Goal: Task Accomplishment & Management: Manage account settings

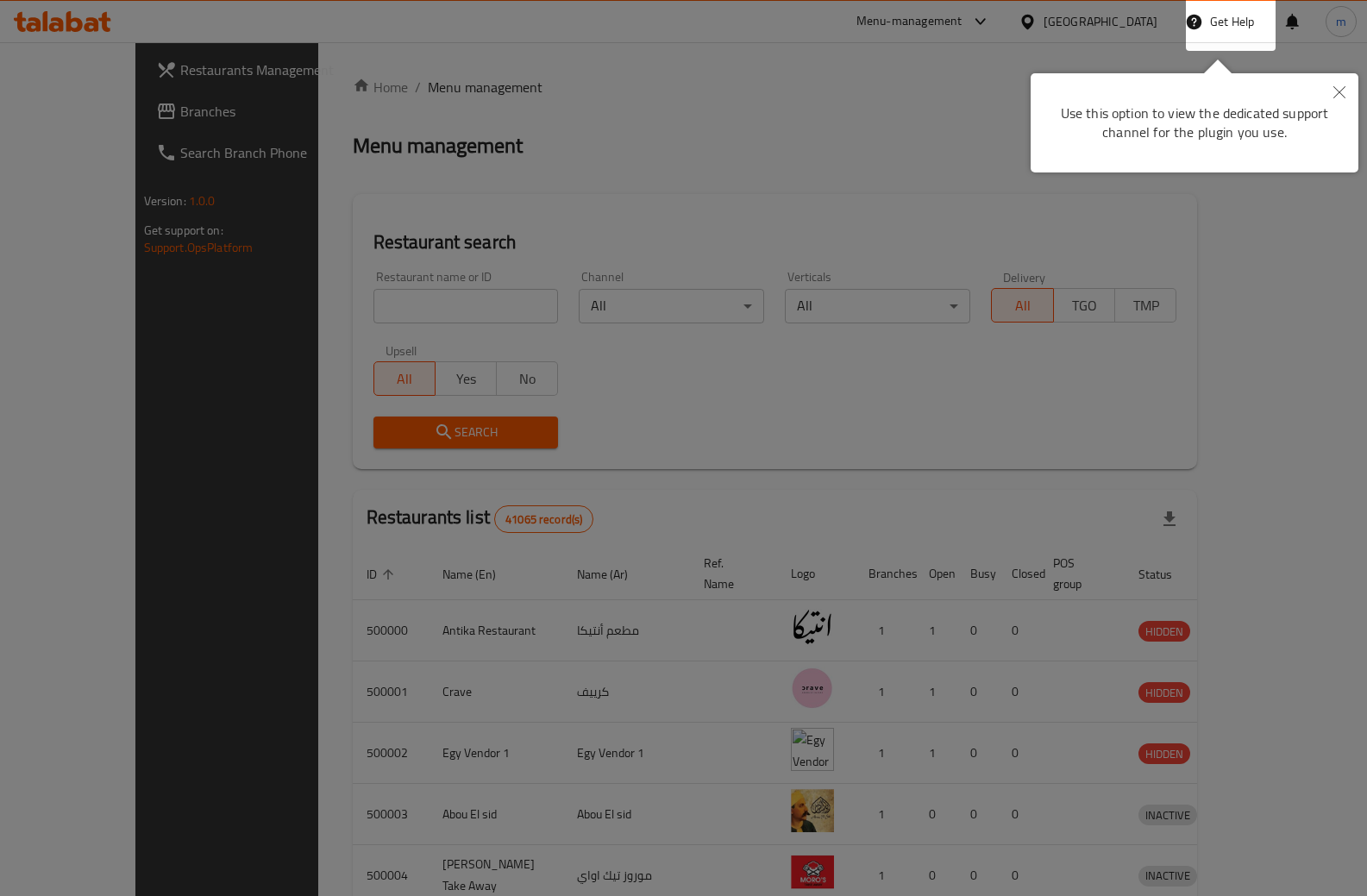
click at [1340, 94] on icon "Close" at bounding box center [1339, 92] width 13 height 13
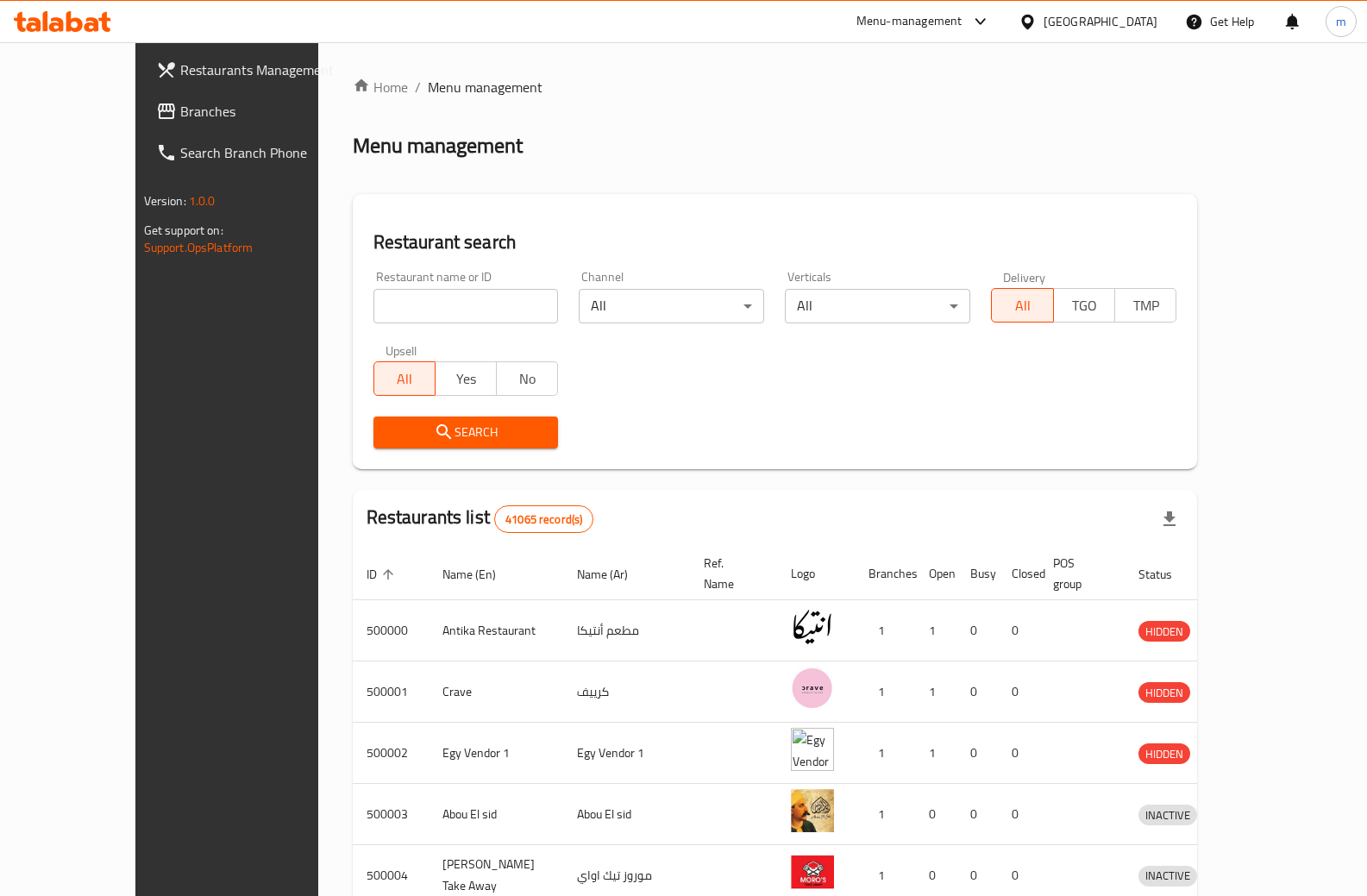
click at [180, 109] on span "Branches" at bounding box center [265, 111] width 170 height 20
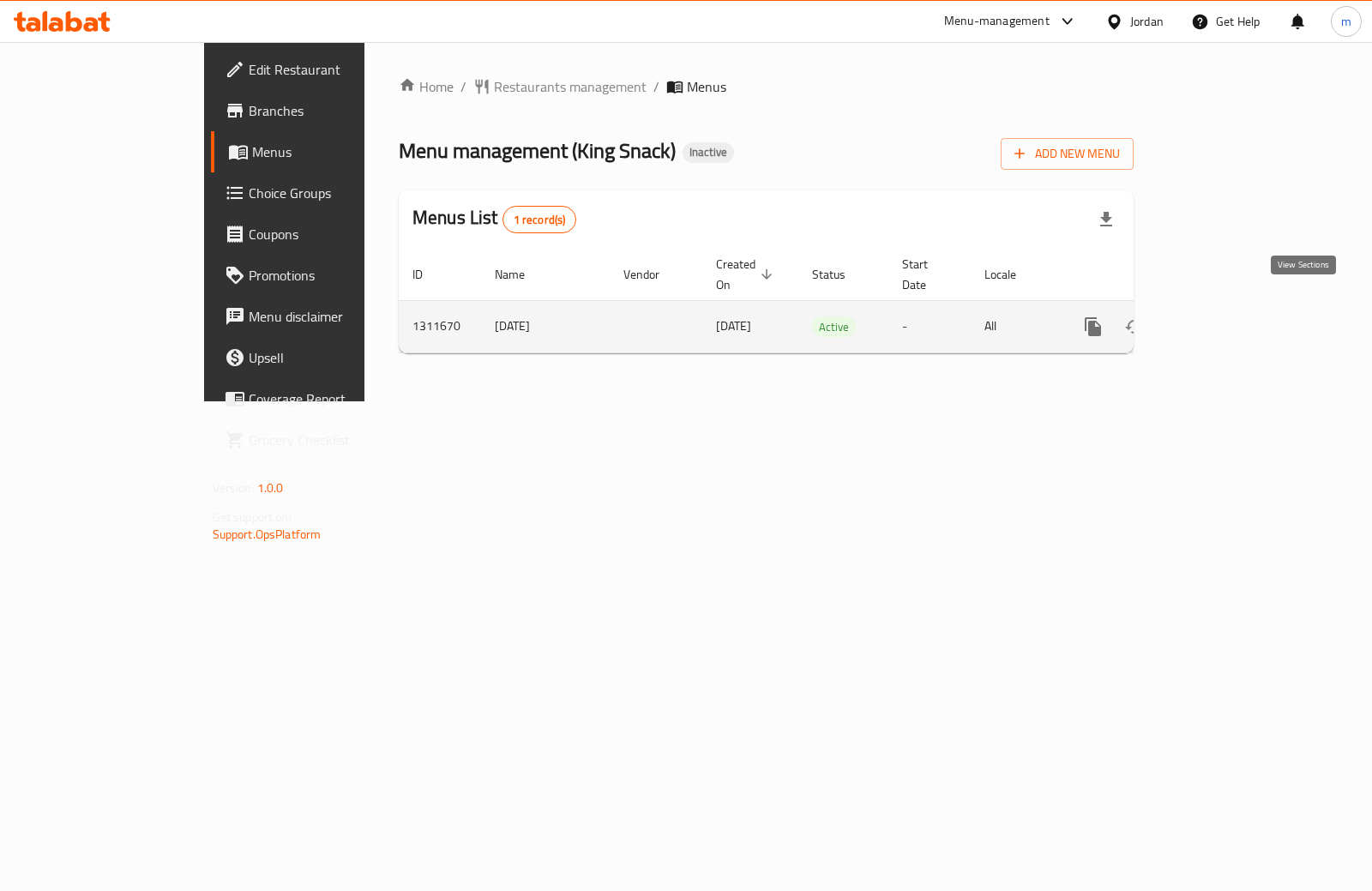
click at [1227, 317] on icon "enhanced table" at bounding box center [1217, 326] width 20 height 20
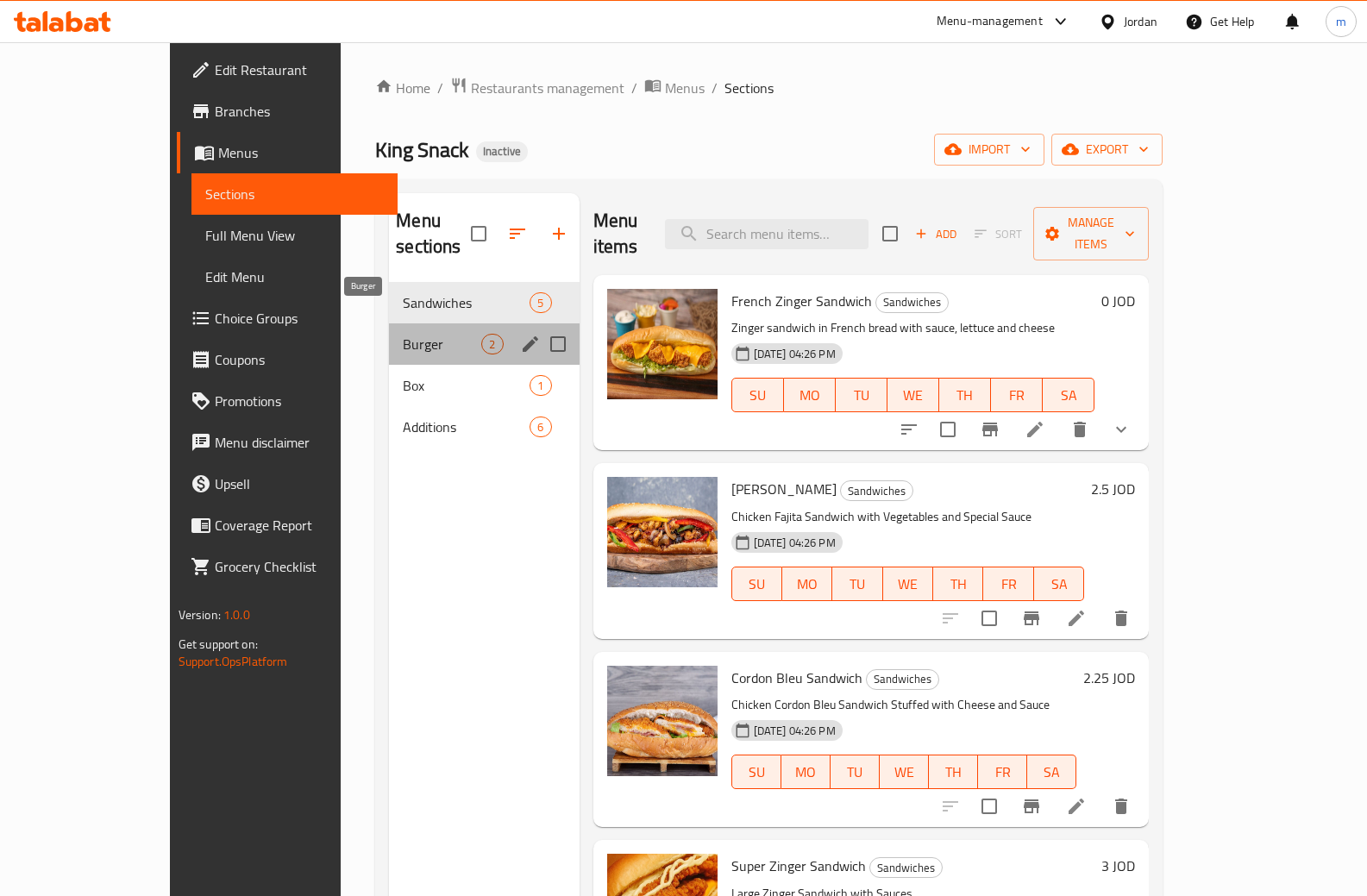
click at [402, 334] on span "Burger" at bounding box center [441, 343] width 78 height 20
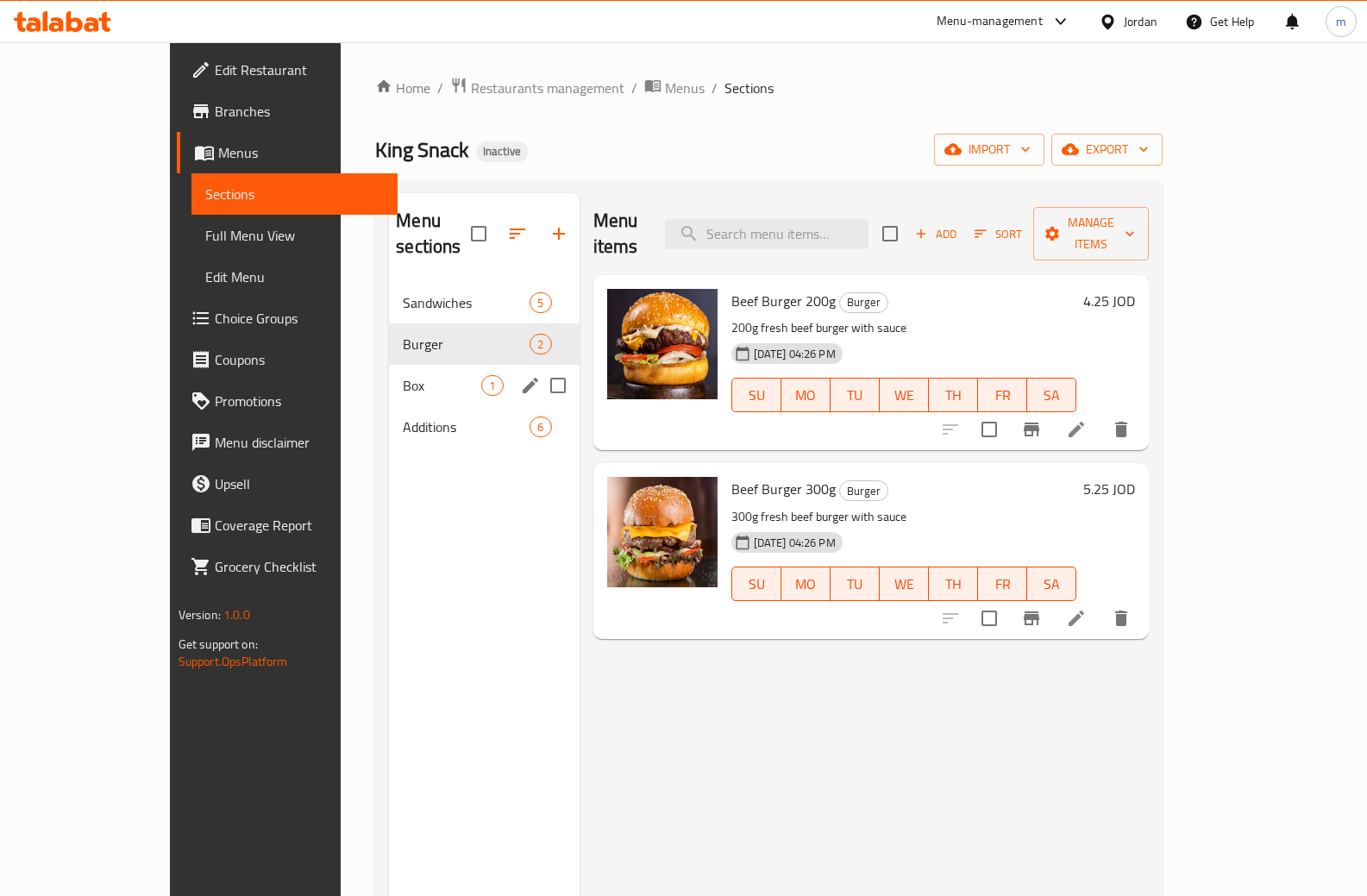
click at [389, 370] on div "Box 1" at bounding box center [483, 385] width 190 height 41
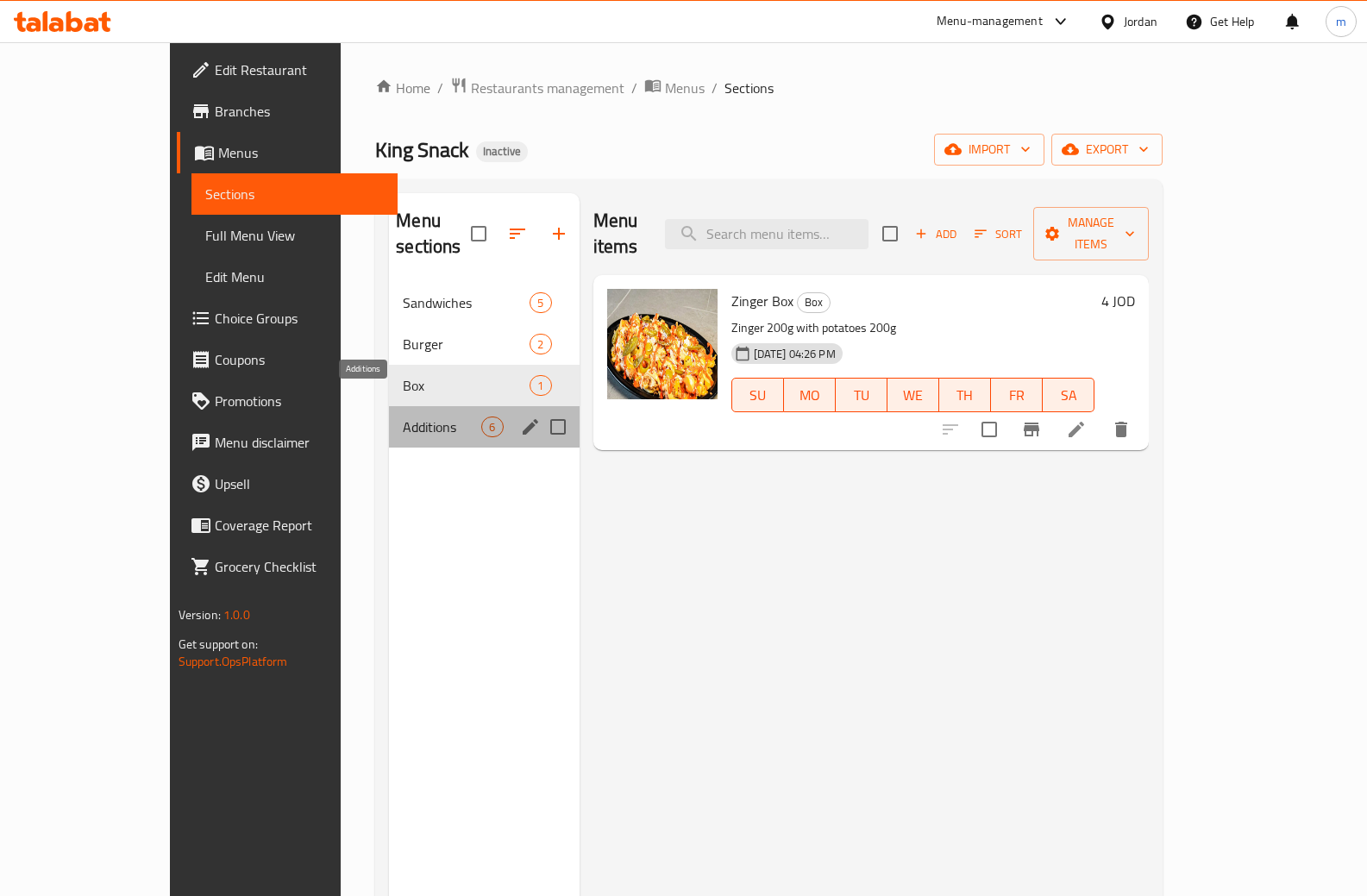
click at [402, 417] on span "Additions" at bounding box center [441, 426] width 78 height 20
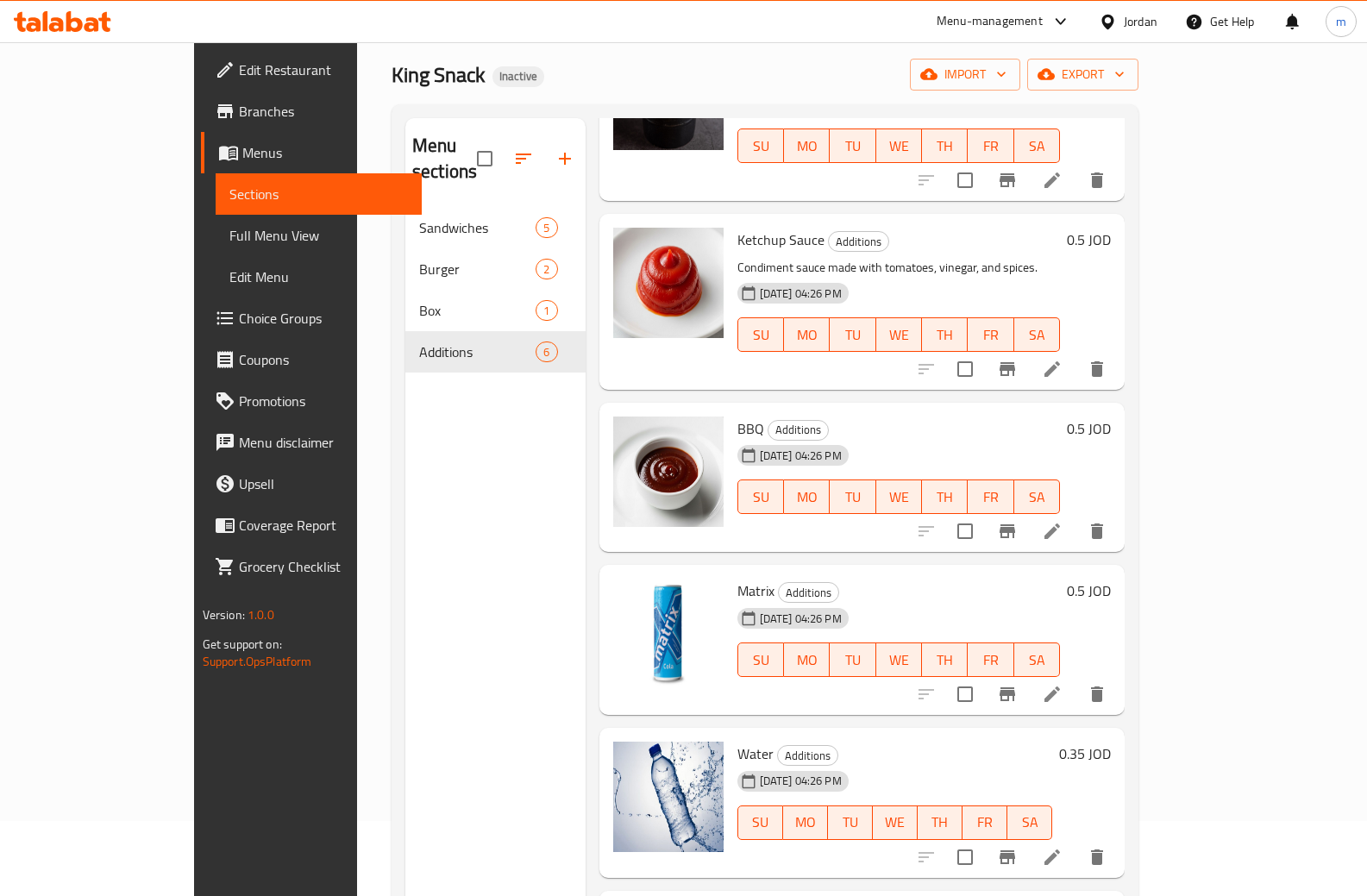
scroll to position [241, 0]
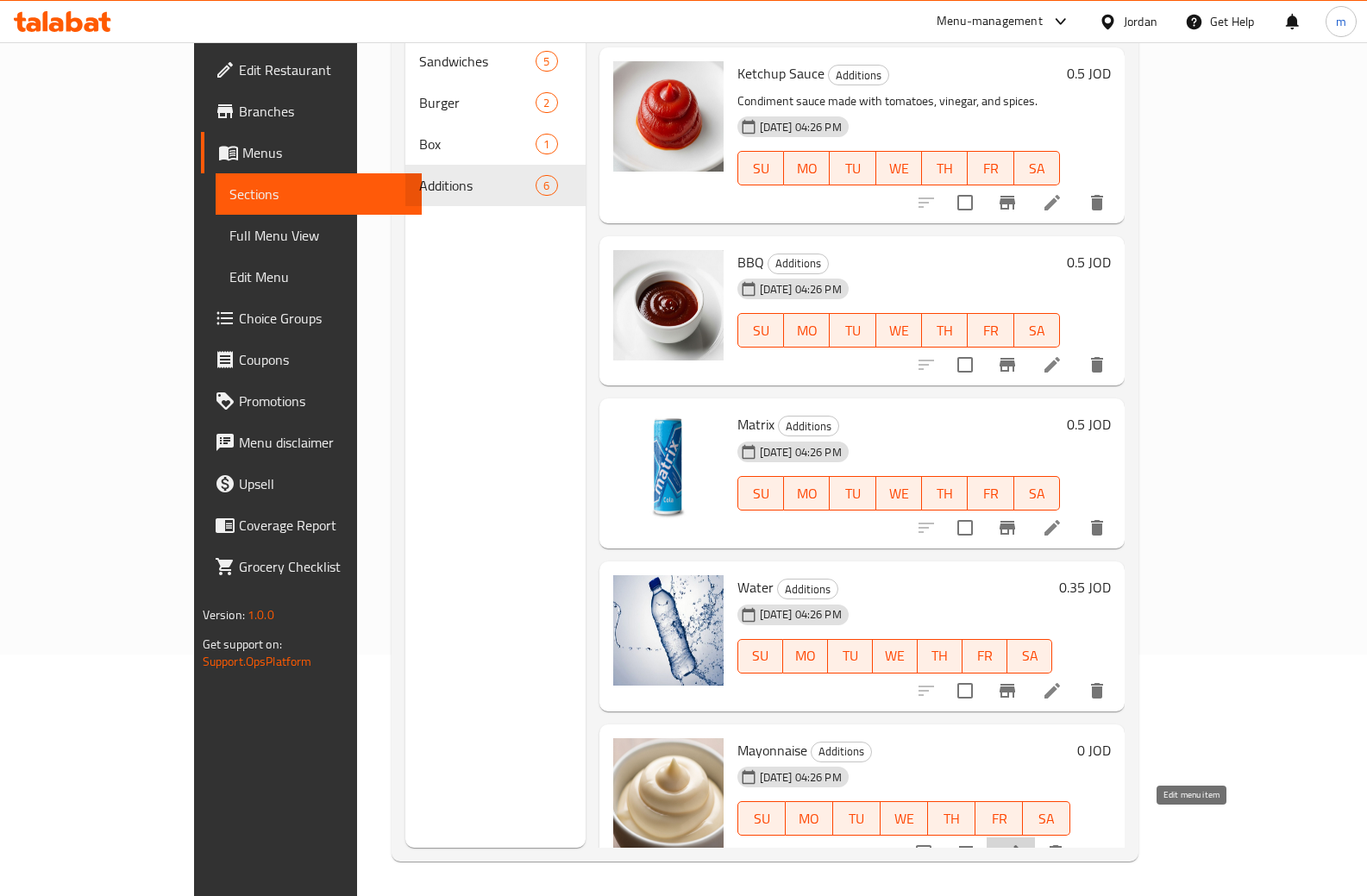
click at [1021, 842] on icon at bounding box center [1010, 852] width 20 height 20
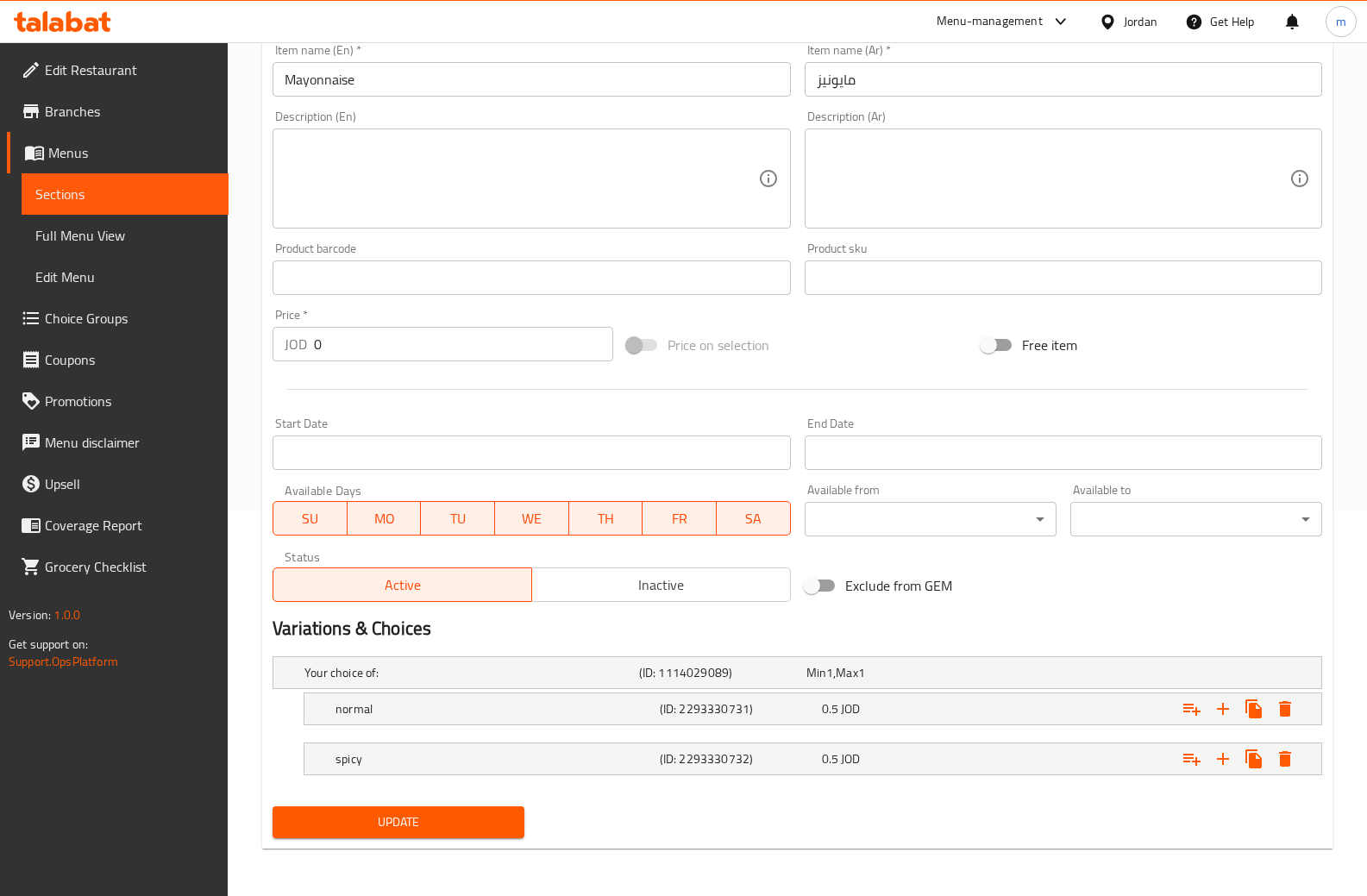
scroll to position [386, 0]
click at [563, 702] on h5 "normal" at bounding box center [494, 708] width 317 height 17
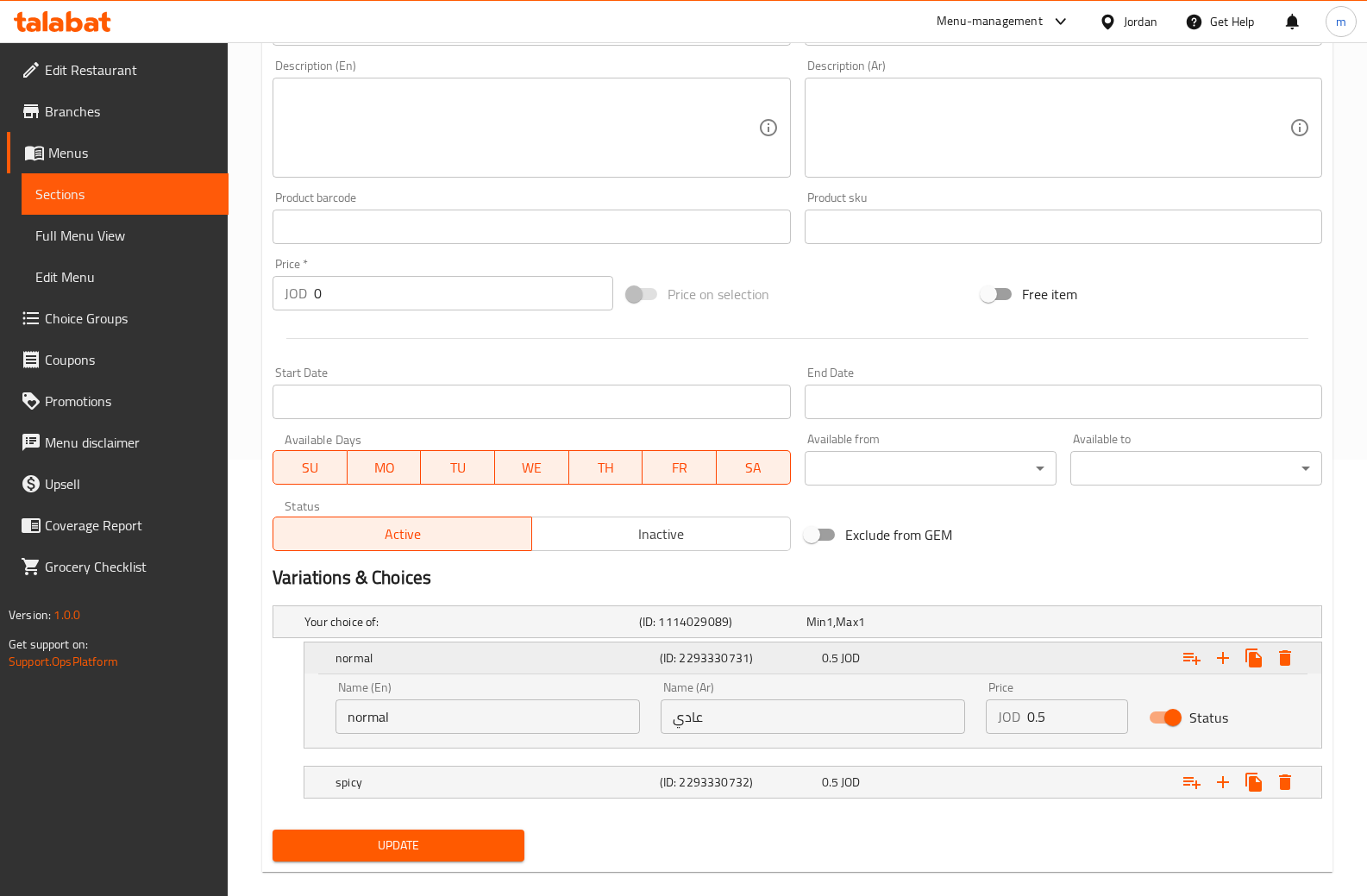
scroll to position [460, 0]
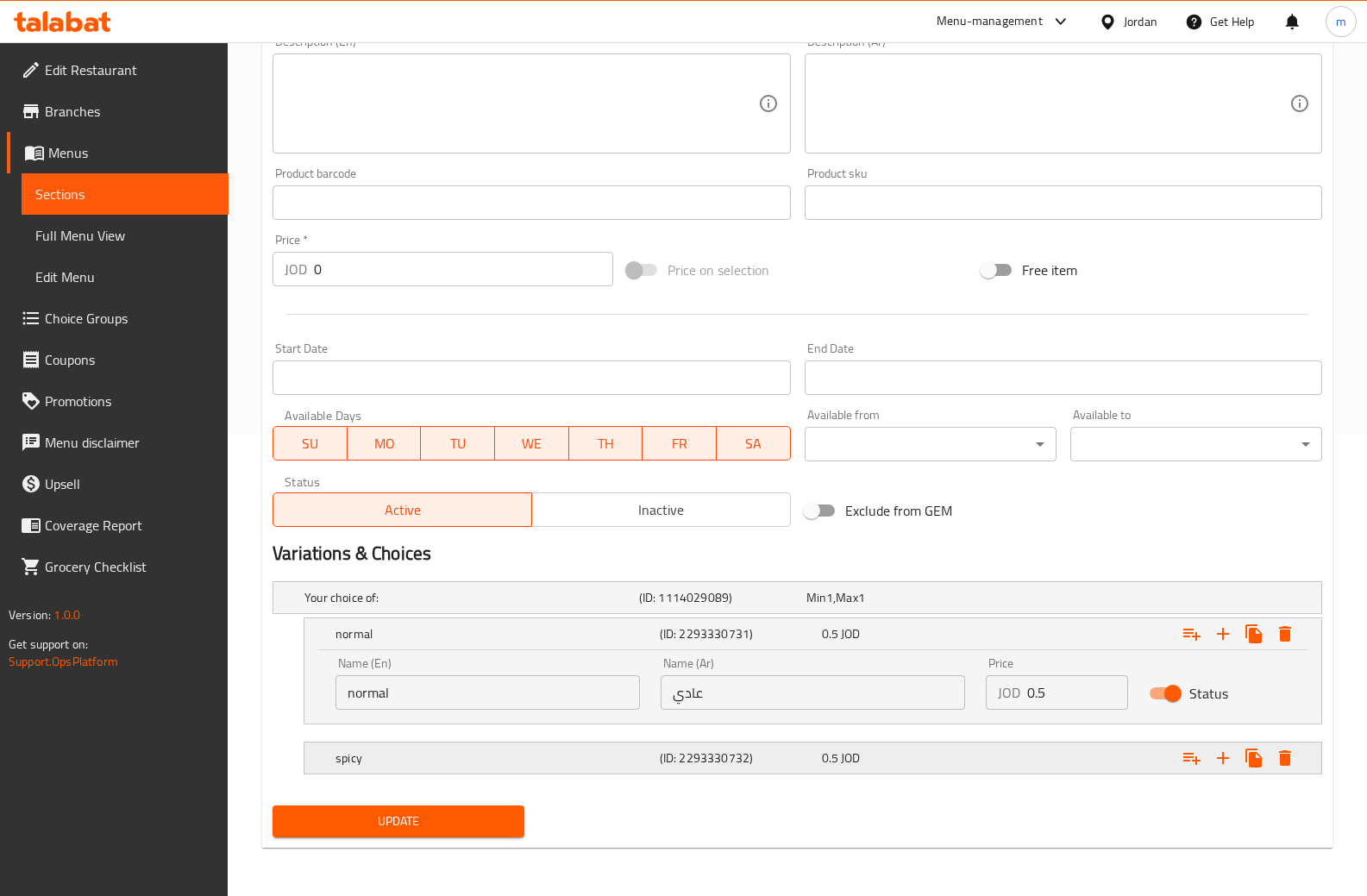
click at [649, 750] on h5 "spicy" at bounding box center [494, 758] width 317 height 17
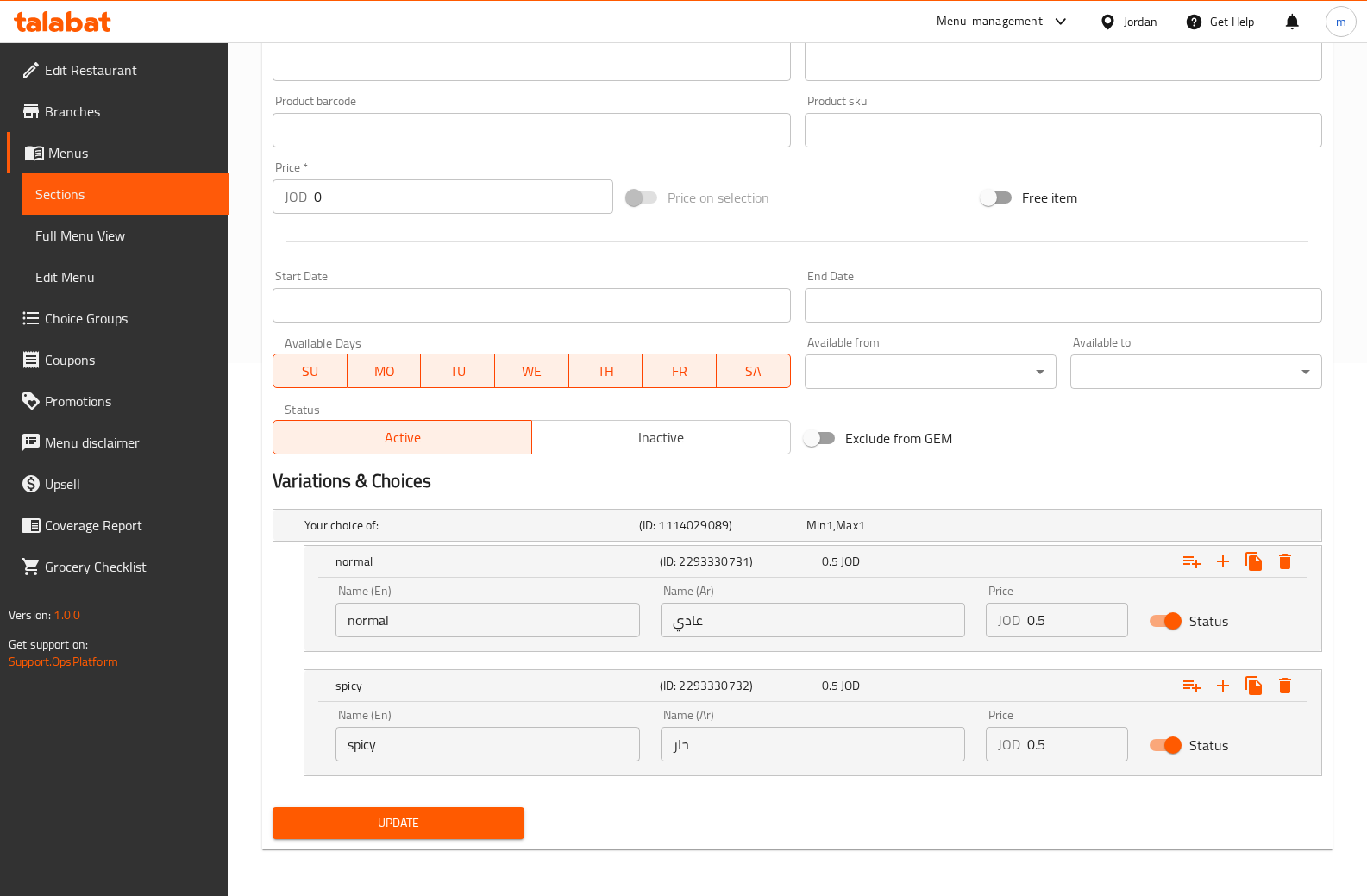
scroll to position [534, 0]
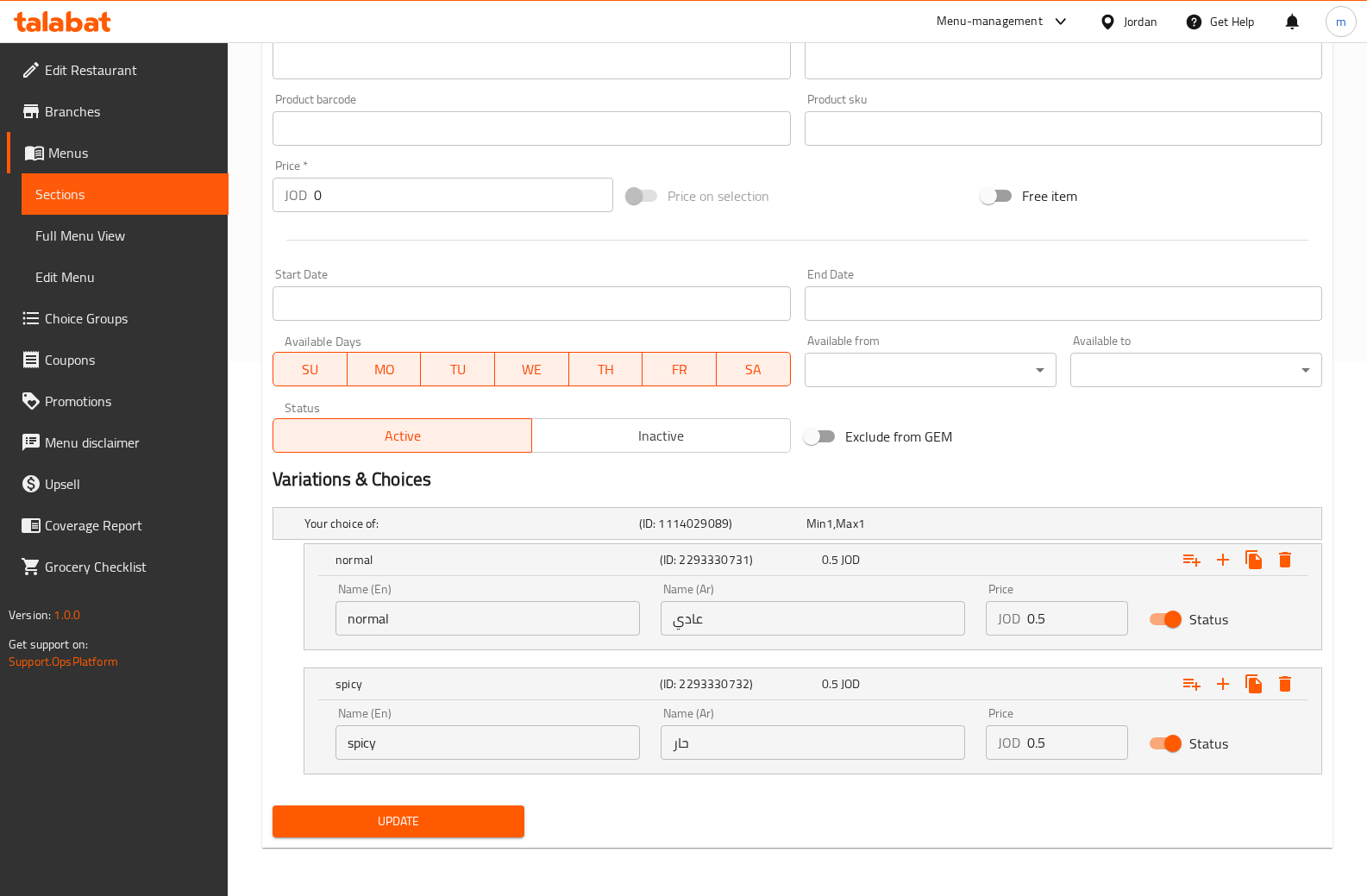
click at [80, 15] on icon at bounding box center [62, 21] width 97 height 20
